Goal: Task Accomplishment & Management: Manage account settings

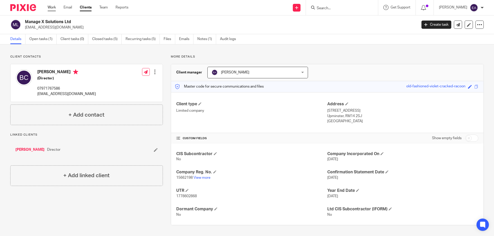
click at [51, 7] on link "Work" at bounding box center [52, 7] width 8 height 5
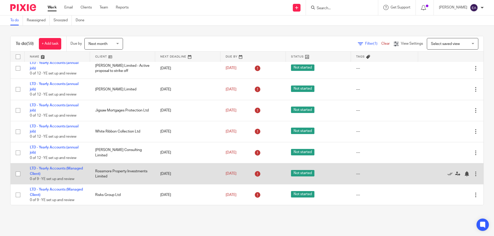
scroll to position [1090, 0]
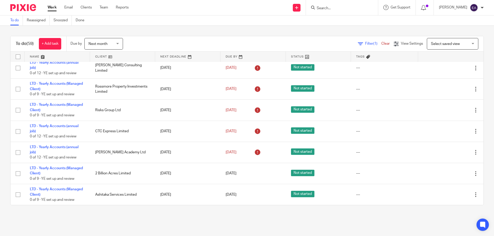
click at [118, 44] on div "Next month Next month" at bounding box center [103, 44] width 39 height 12
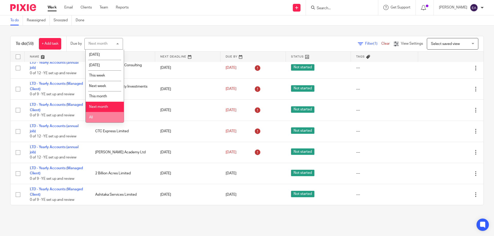
click at [103, 116] on li "All" at bounding box center [105, 117] width 38 height 11
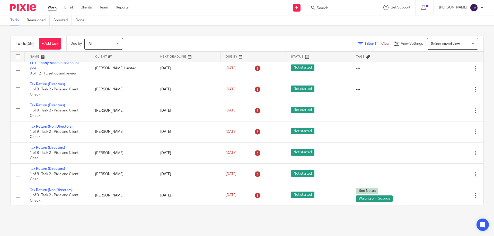
scroll to position [617, 0]
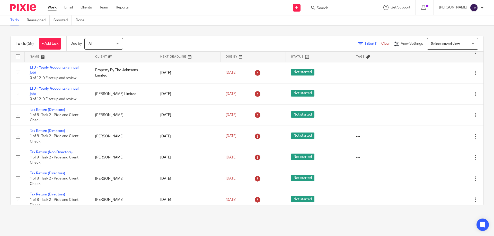
click at [118, 42] on div "All All" at bounding box center [103, 44] width 39 height 12
click at [105, 6] on link "Team" at bounding box center [103, 7] width 8 height 5
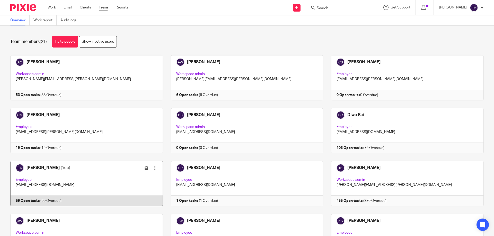
click at [40, 167] on link at bounding box center [82, 183] width 160 height 45
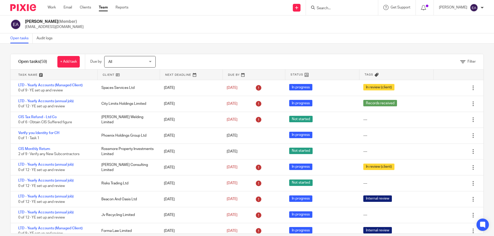
click at [362, 10] on input "Search" at bounding box center [339, 8] width 46 height 5
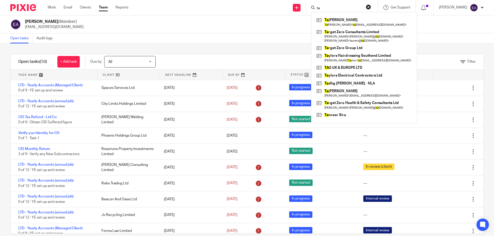
type input "t"
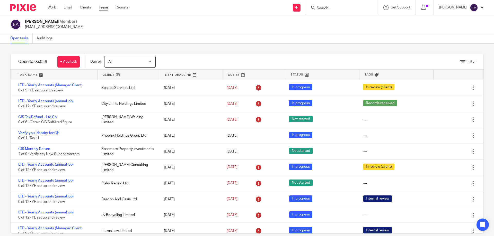
click at [152, 61] on div "All All" at bounding box center [129, 62] width 51 height 12
click at [95, 59] on p "Due by" at bounding box center [95, 61] width 11 height 5
click at [41, 75] on link at bounding box center [54, 75] width 87 height 10
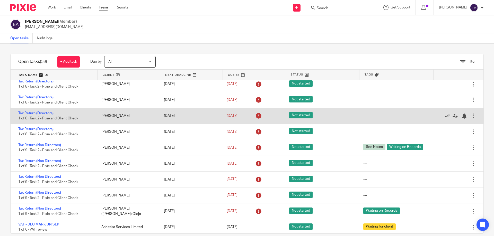
scroll to position [694, 0]
